Goal: Transaction & Acquisition: Purchase product/service

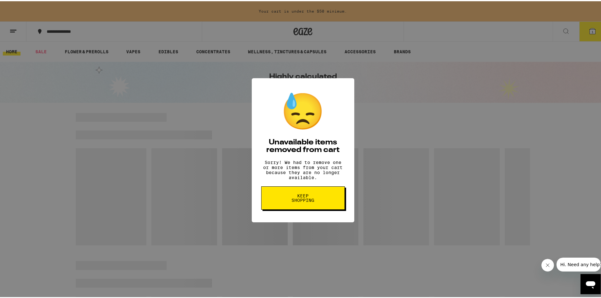
click at [308, 201] on span "Keep Shopping" at bounding box center [303, 196] width 32 height 9
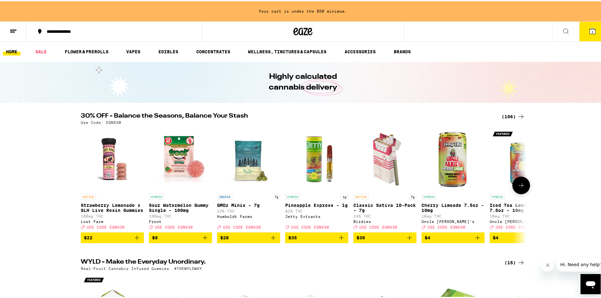
click at [525, 186] on button at bounding box center [521, 184] width 18 height 18
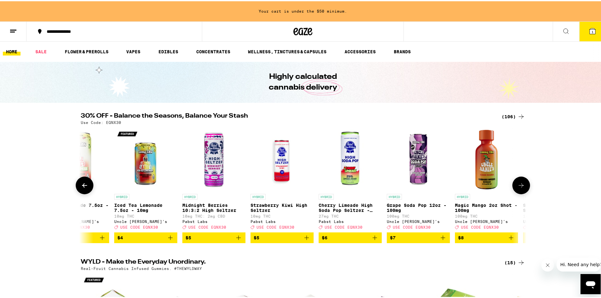
click at [525, 186] on button at bounding box center [521, 184] width 18 height 18
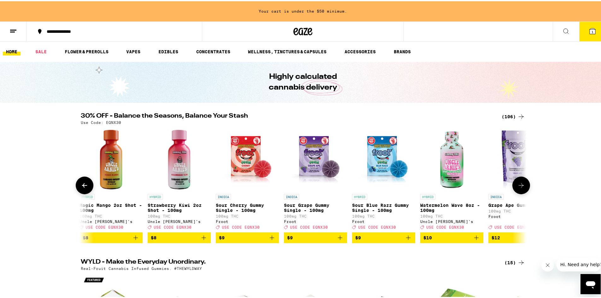
click at [525, 186] on button at bounding box center [521, 184] width 18 height 18
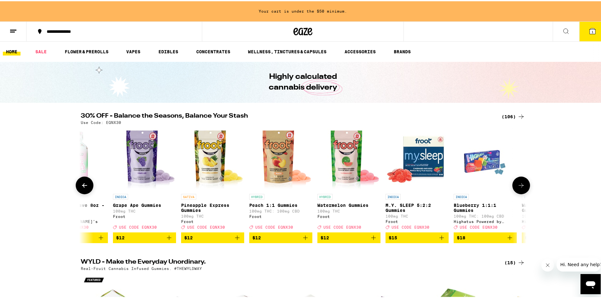
click at [525, 186] on button at bounding box center [521, 184] width 18 height 18
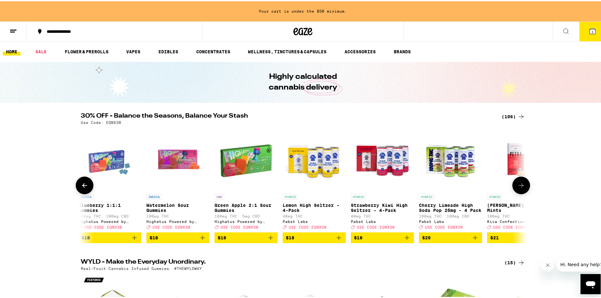
click at [525, 186] on button at bounding box center [521, 184] width 18 height 18
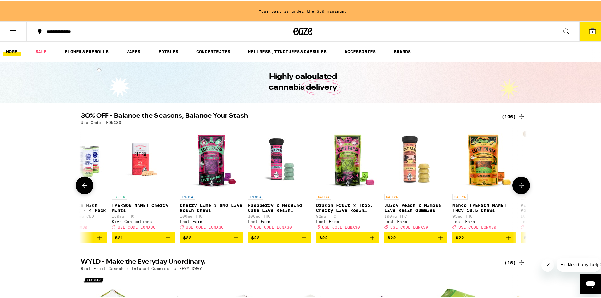
click at [525, 186] on button at bounding box center [521, 184] width 18 height 18
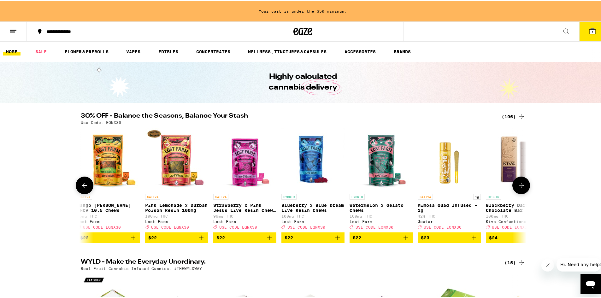
click at [525, 186] on button at bounding box center [521, 184] width 18 height 18
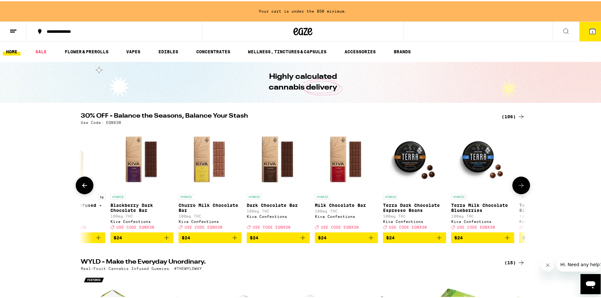
click at [525, 186] on button at bounding box center [521, 184] width 18 height 18
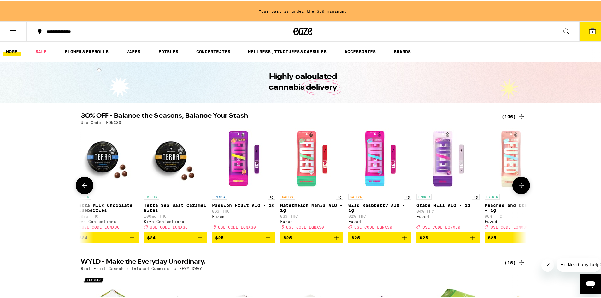
click at [525, 186] on button at bounding box center [521, 184] width 18 height 18
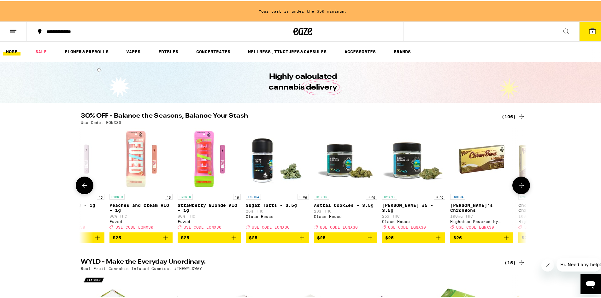
scroll to position [0, 3379]
click at [525, 185] on button at bounding box center [521, 184] width 18 height 18
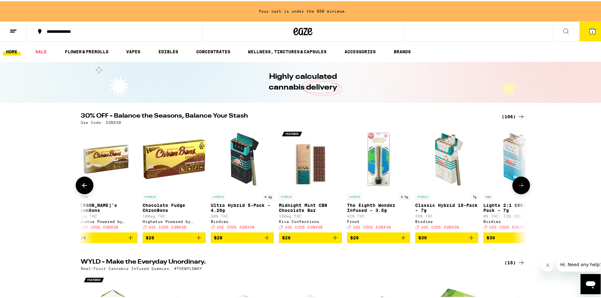
click at [525, 185] on button at bounding box center [521, 184] width 18 height 18
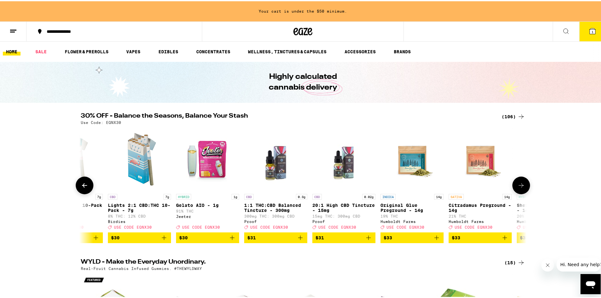
click at [525, 185] on button at bounding box center [521, 184] width 18 height 18
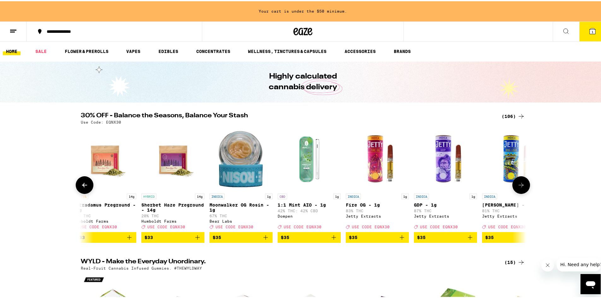
scroll to position [0, 0]
click at [522, 188] on icon at bounding box center [521, 184] width 8 height 8
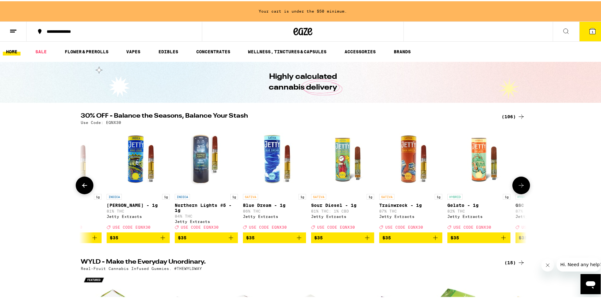
click at [522, 188] on icon at bounding box center [521, 184] width 8 height 8
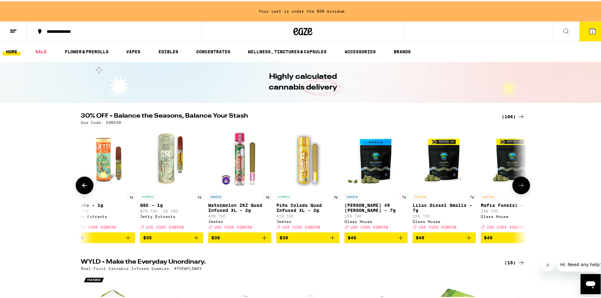
click at [522, 188] on icon at bounding box center [521, 184] width 8 height 8
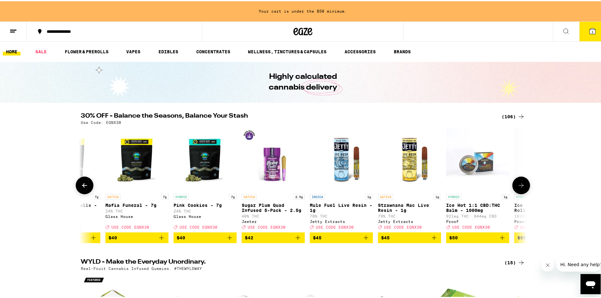
click at [522, 188] on icon at bounding box center [521, 184] width 8 height 8
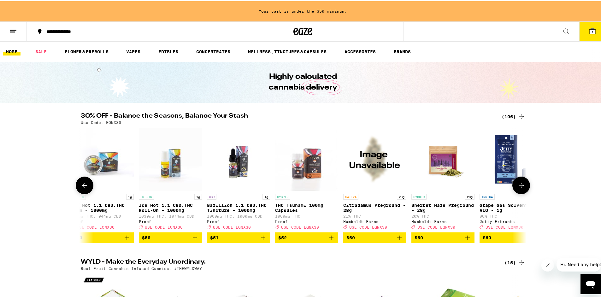
click at [522, 188] on icon at bounding box center [521, 184] width 8 height 8
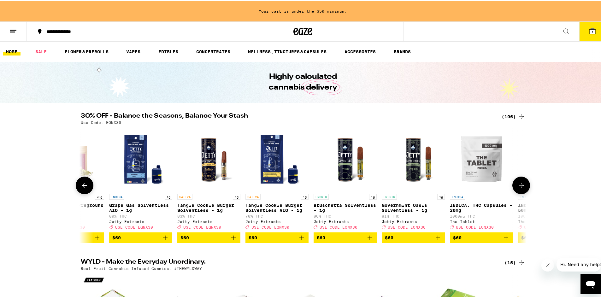
scroll to position [0, 6382]
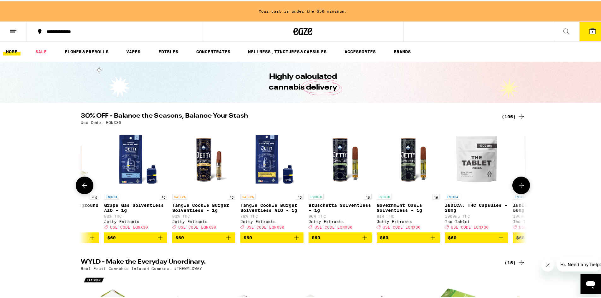
click at [522, 188] on icon at bounding box center [521, 184] width 8 height 8
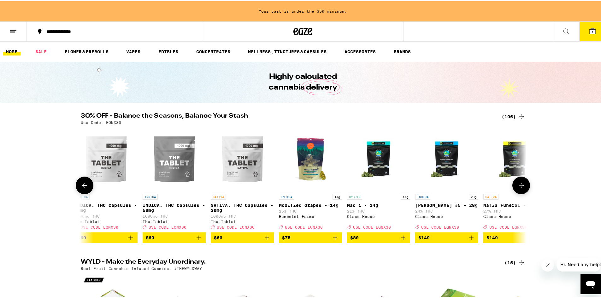
scroll to position [0, 6758]
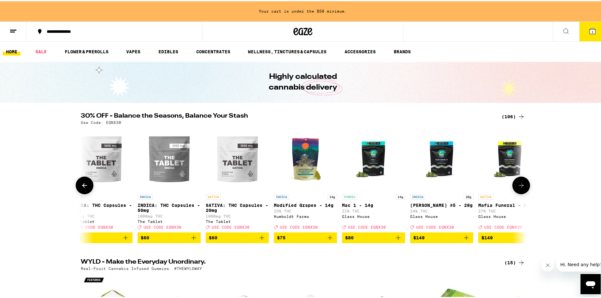
click at [522, 188] on icon at bounding box center [521, 184] width 8 height 8
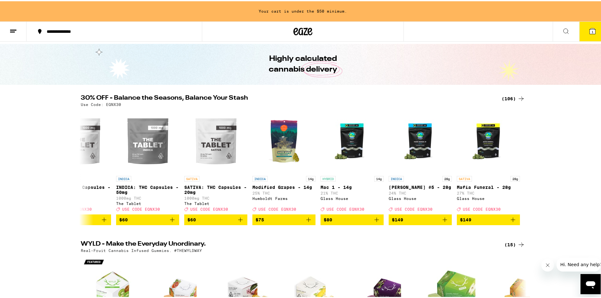
scroll to position [0, 0]
